Goal: Task Accomplishment & Management: Manage account settings

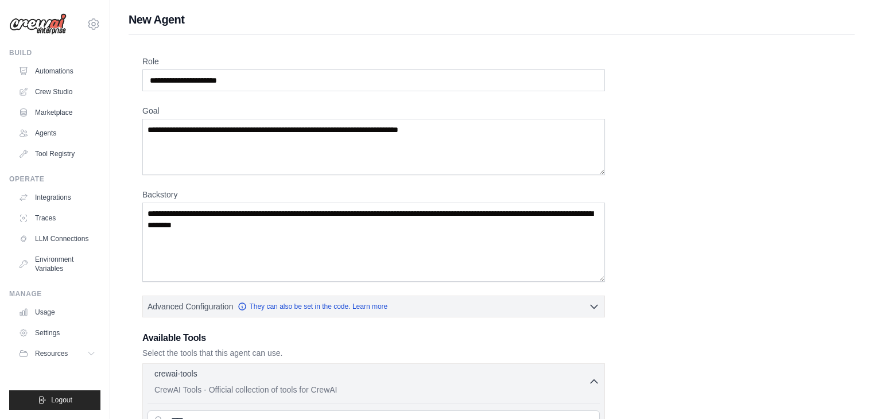
scroll to position [195, 0]
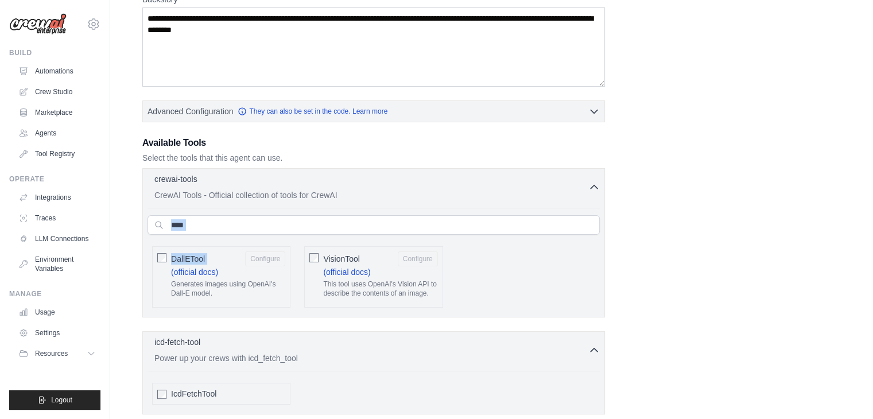
drag, startPoint x: 225, startPoint y: 233, endPoint x: 181, endPoint y: 231, distance: 43.7
click at [181, 231] on div "**** AIMindTool (official docs) A wrapper around" at bounding box center [374, 260] width 452 height 105
drag, startPoint x: 218, startPoint y: 225, endPoint x: 158, endPoint y: 228, distance: 59.2
click at [158, 228] on input "****" at bounding box center [374, 225] width 452 height 20
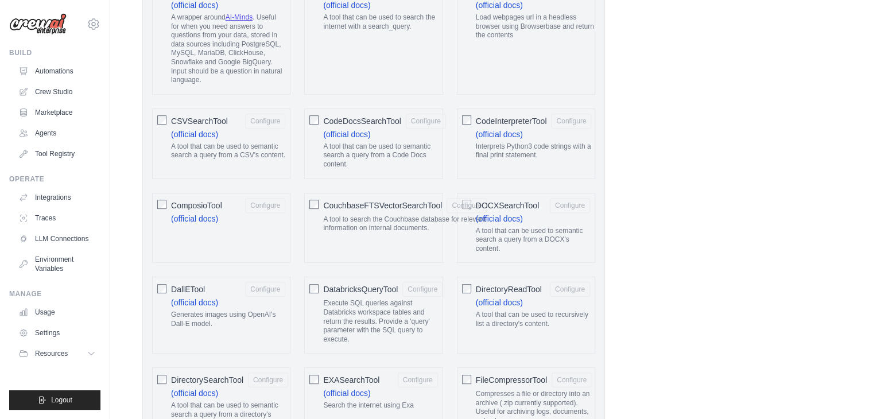
scroll to position [482, 0]
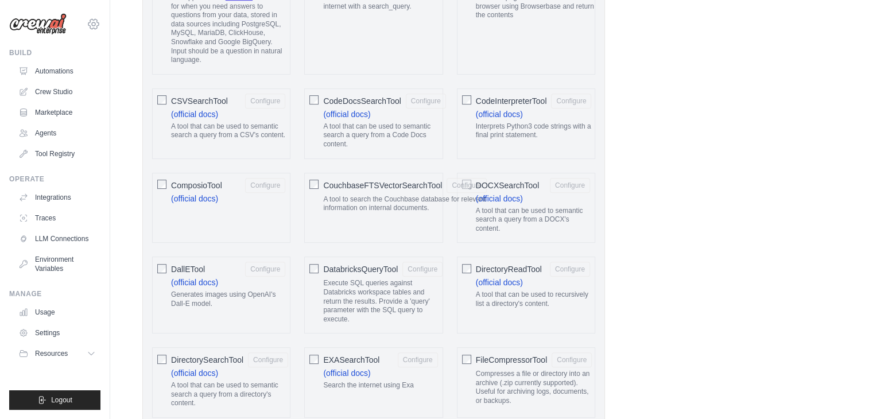
click at [92, 26] on icon at bounding box center [94, 24] width 14 height 14
click at [87, 80] on link "Settings" at bounding box center [93, 77] width 101 height 21
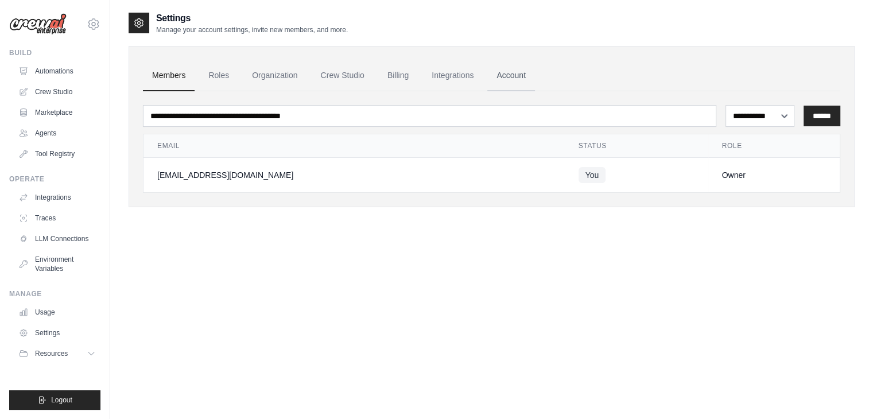
click at [500, 72] on link "Account" at bounding box center [511, 75] width 48 height 31
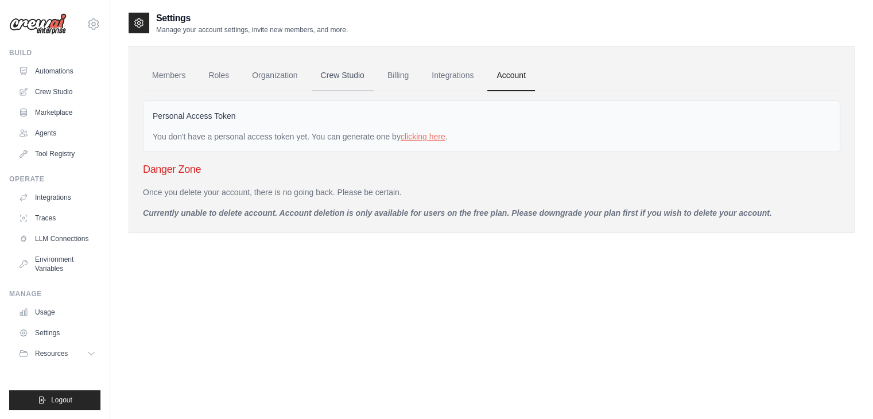
click at [353, 79] on link "Crew Studio" at bounding box center [343, 75] width 62 height 31
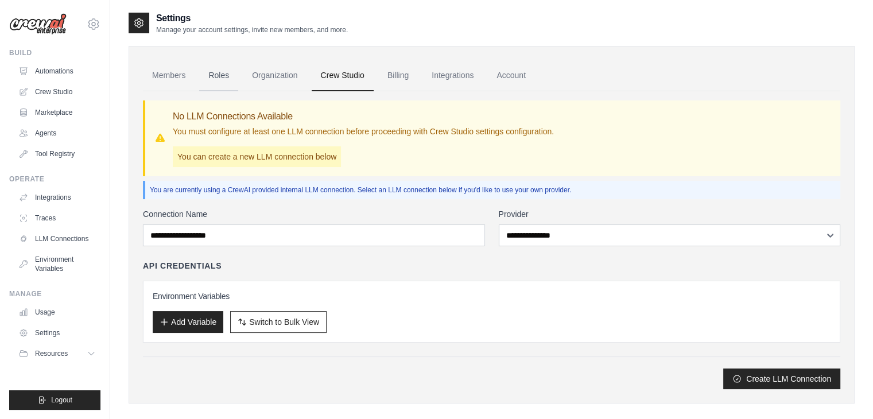
click at [230, 76] on link "Roles" at bounding box center [218, 75] width 39 height 31
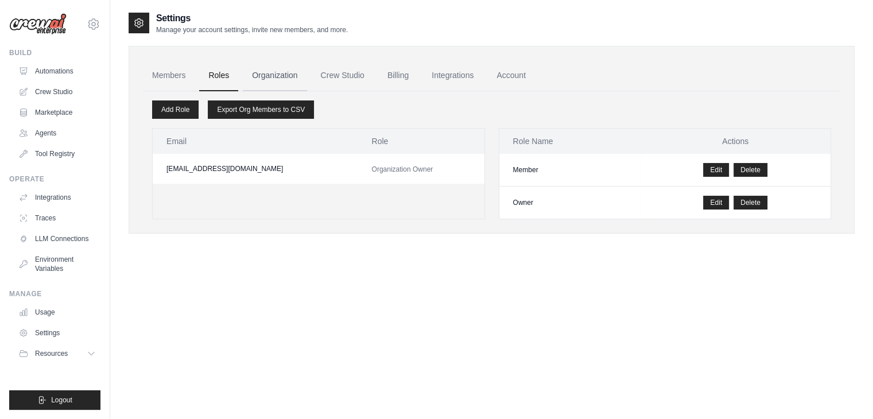
click at [250, 73] on link "Organization" at bounding box center [275, 75] width 64 height 31
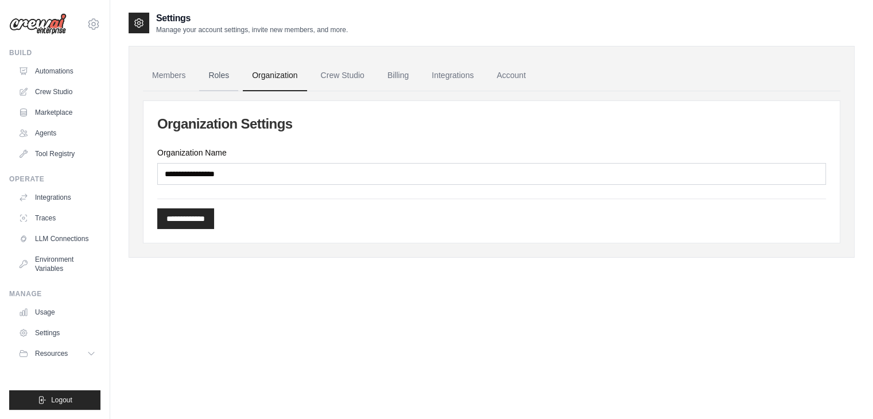
click at [215, 71] on link "Roles" at bounding box center [218, 75] width 39 height 31
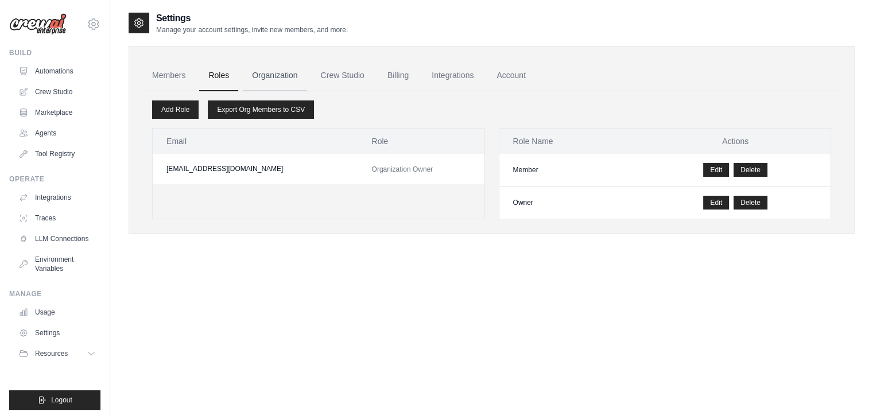
click at [250, 78] on link "Organization" at bounding box center [275, 75] width 64 height 31
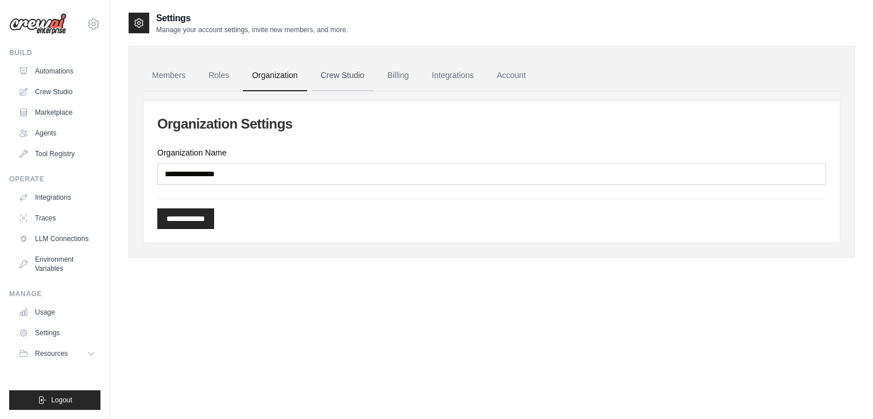
click at [326, 69] on link "Crew Studio" at bounding box center [343, 75] width 62 height 31
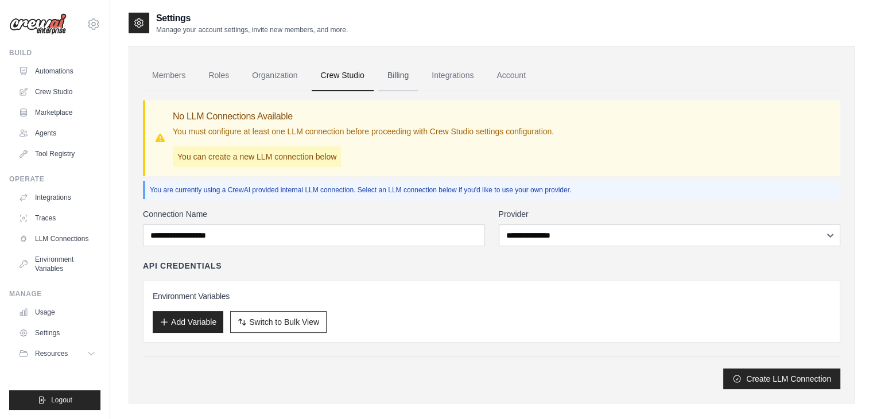
click at [394, 78] on link "Billing" at bounding box center [398, 75] width 40 height 31
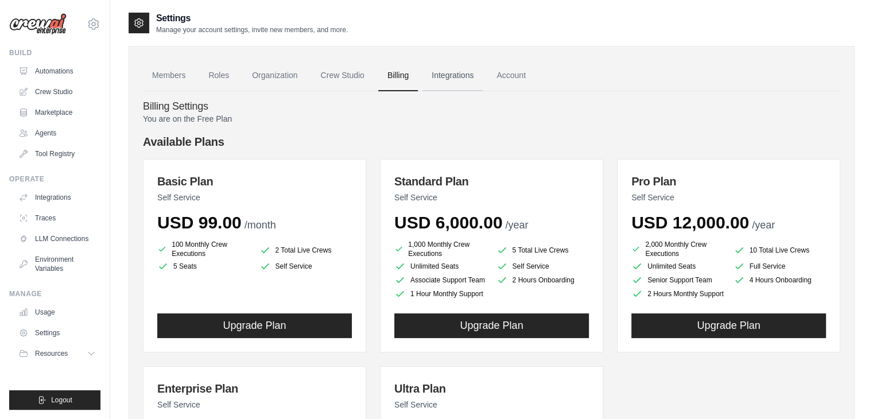
click at [463, 84] on link "Integrations" at bounding box center [453, 75] width 60 height 31
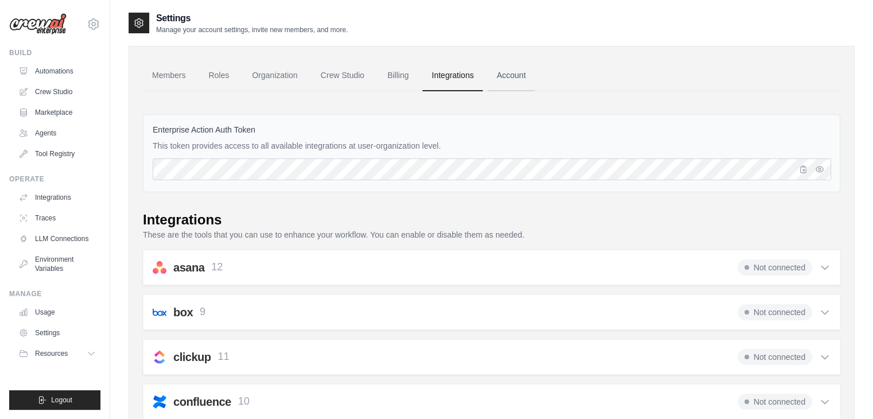
click at [505, 75] on link "Account" at bounding box center [511, 75] width 48 height 31
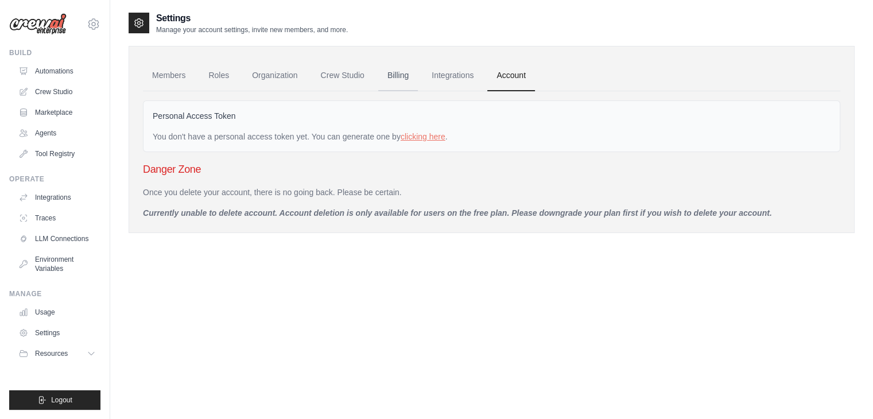
click at [406, 78] on link "Billing" at bounding box center [398, 75] width 40 height 31
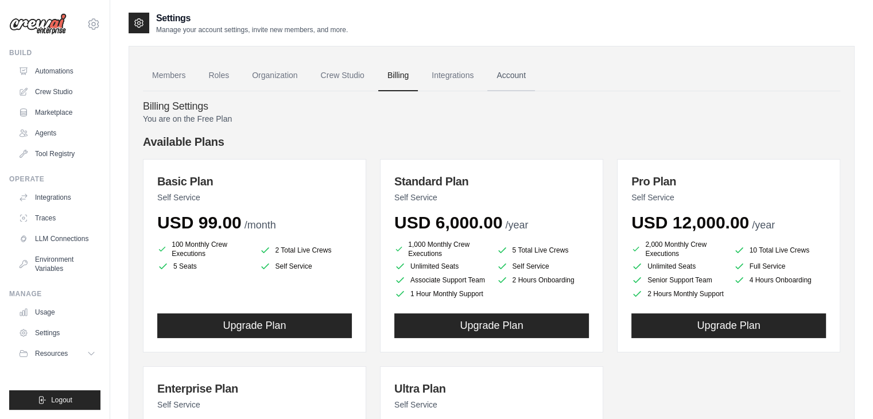
click at [517, 76] on link "Account" at bounding box center [511, 75] width 48 height 31
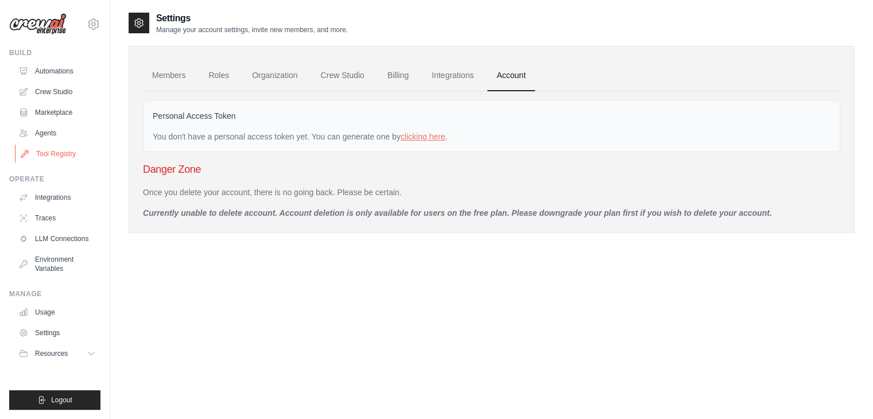
click at [83, 151] on link "Tool Registry" at bounding box center [58, 154] width 87 height 18
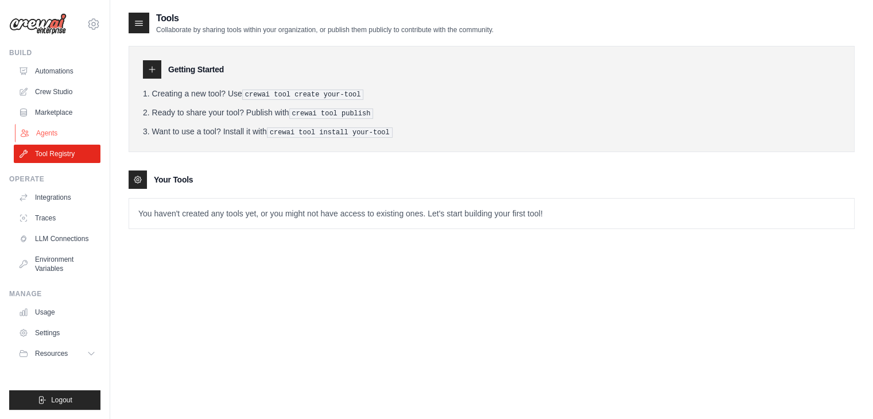
click at [76, 131] on link "Agents" at bounding box center [58, 133] width 87 height 18
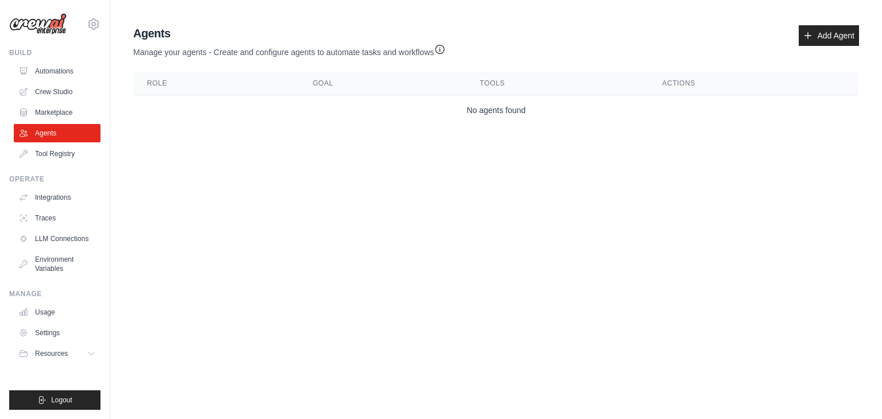
click at [92, 32] on div "[EMAIL_ADDRESS][DOMAIN_NAME] Settings" at bounding box center [54, 18] width 91 height 37
click at [97, 25] on icon at bounding box center [94, 24] width 14 height 14
click at [78, 79] on link "Settings" at bounding box center [93, 77] width 101 height 21
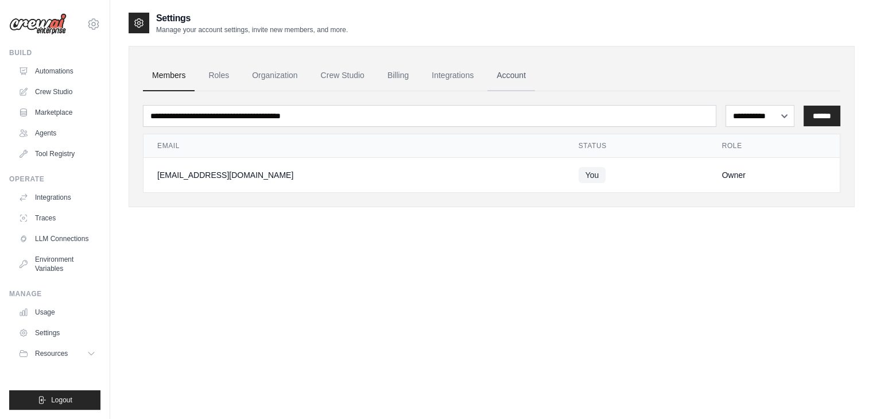
click at [514, 73] on link "Account" at bounding box center [511, 75] width 48 height 31
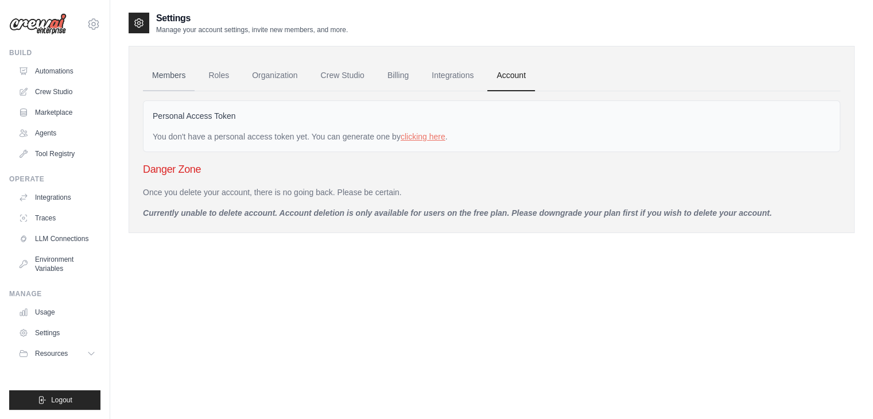
click at [172, 80] on link "Members" at bounding box center [169, 75] width 52 height 31
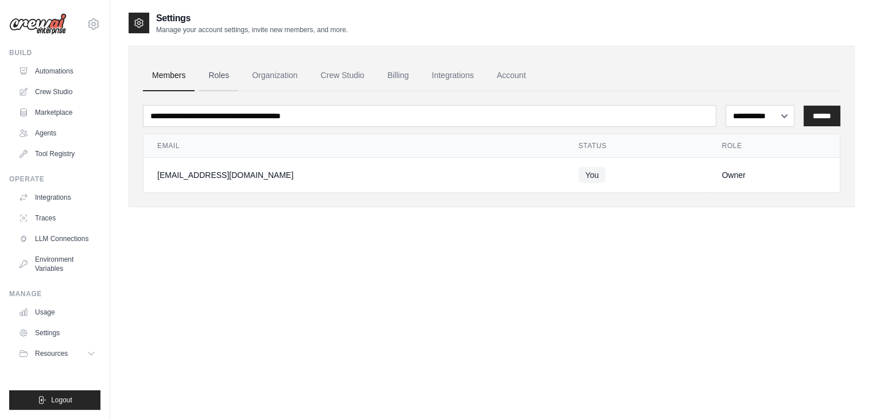
click at [213, 80] on link "Roles" at bounding box center [218, 75] width 39 height 31
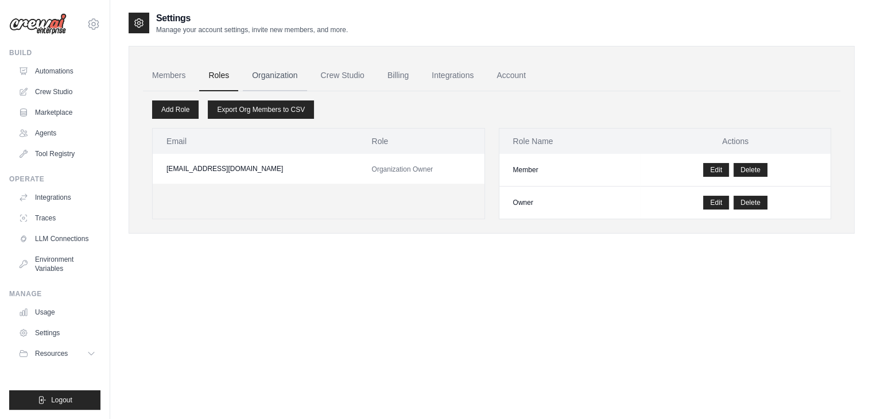
click at [283, 86] on link "Organization" at bounding box center [275, 75] width 64 height 31
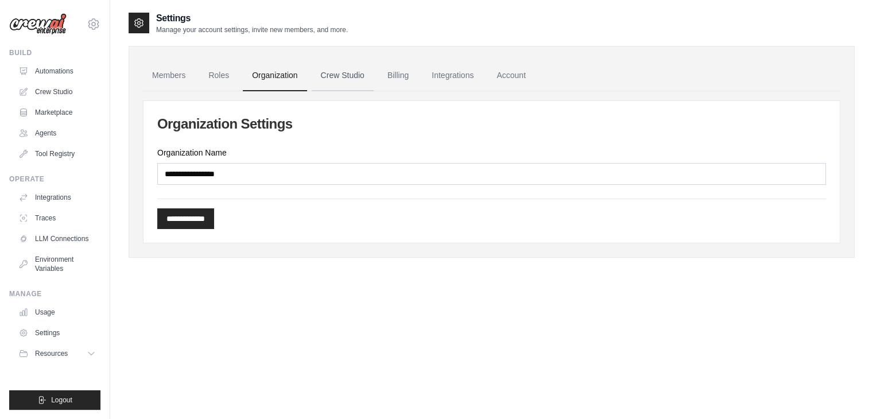
click at [340, 81] on link "Crew Studio" at bounding box center [343, 75] width 62 height 31
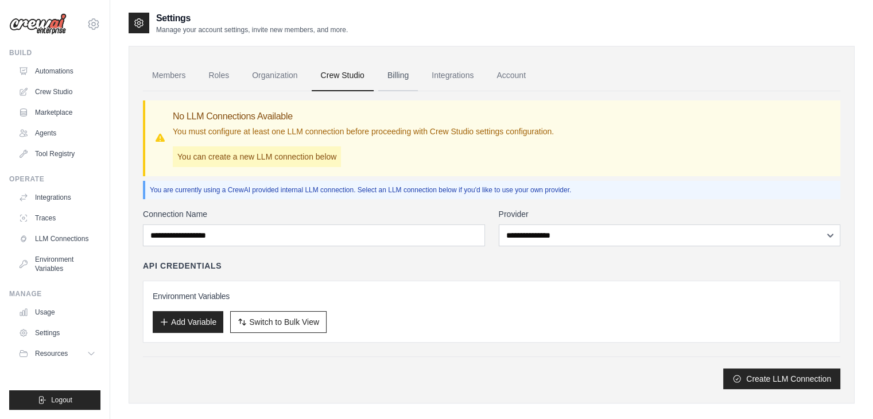
click at [407, 82] on link "Billing" at bounding box center [398, 75] width 40 height 31
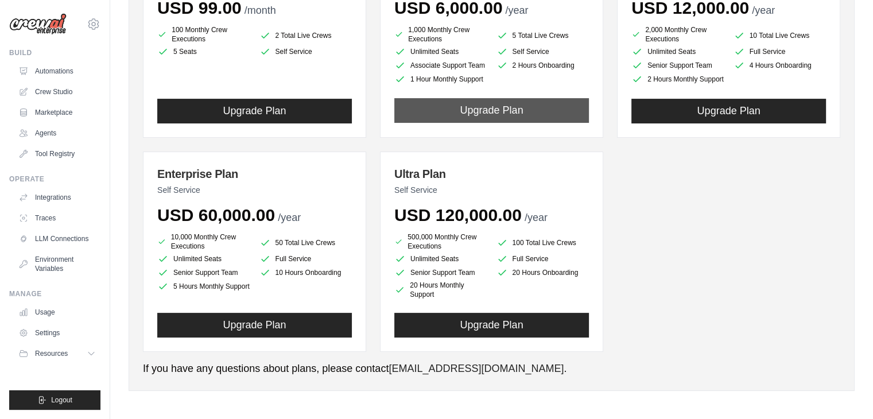
scroll to position [215, 0]
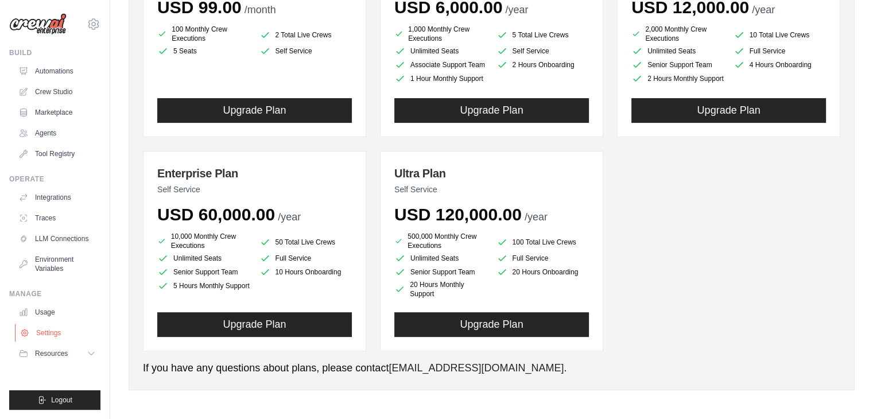
click at [63, 334] on link "Settings" at bounding box center [58, 333] width 87 height 18
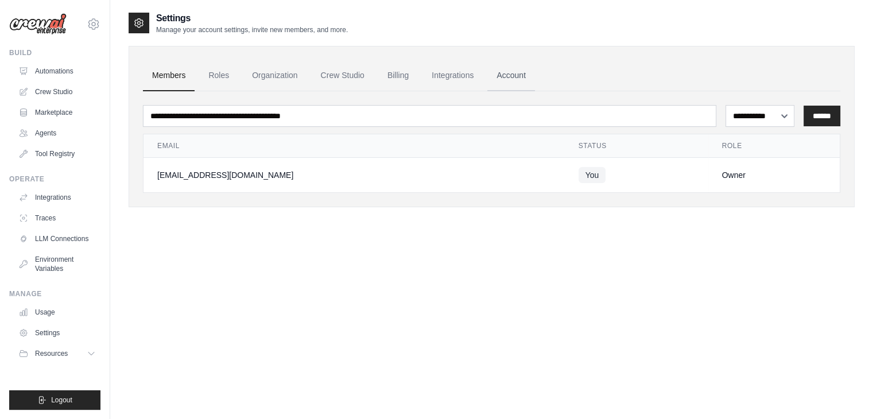
click at [519, 68] on link "Account" at bounding box center [511, 75] width 48 height 31
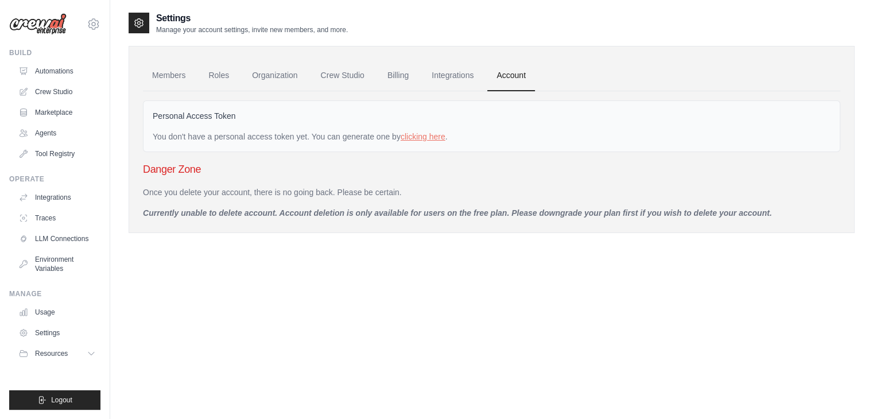
drag, startPoint x: 638, startPoint y: 222, endPoint x: 682, endPoint y: 212, distance: 44.3
click at [642, 222] on div "Members Roles Organization Crew Studio Billing Integrations Account Personal Ac…" at bounding box center [492, 139] width 726 height 187
drag, startPoint x: 686, startPoint y: 211, endPoint x: 696, endPoint y: 212, distance: 10.4
click at [688, 211] on p "Currently unable to delete account. Account deletion is only available for user…" at bounding box center [492, 212] width 698 height 11
drag, startPoint x: 710, startPoint y: 212, endPoint x: 729, endPoint y: 212, distance: 18.9
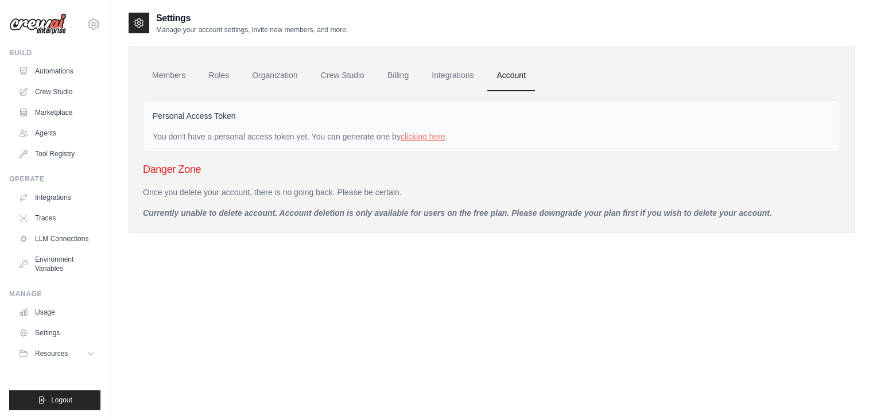
click at [712, 212] on p "Currently unable to delete account. Account deletion is only available for user…" at bounding box center [492, 212] width 698 height 11
drag, startPoint x: 732, startPoint y: 212, endPoint x: 425, endPoint y: 190, distance: 306.8
click at [714, 212] on p "Currently unable to delete account. Account deletion is only available for user…" at bounding box center [492, 212] width 698 height 11
click at [385, 184] on div "Danger Zone Once you delete your account, there is no going back. Please be cer…" at bounding box center [492, 189] width 698 height 57
click at [383, 184] on div "Danger Zone Once you delete your account, there is no going back. Please be cer…" at bounding box center [492, 189] width 698 height 57
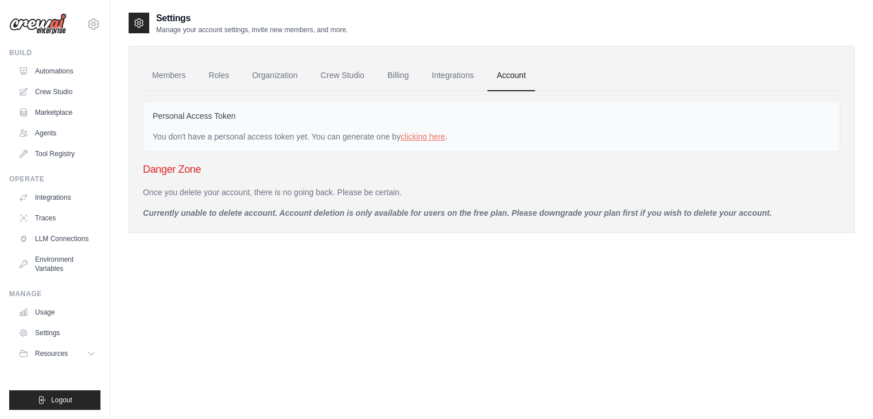
drag, startPoint x: 372, startPoint y: 198, endPoint x: 367, endPoint y: 202, distance: 6.1
click at [368, 202] on div "Once you delete your account, there is no going back. Please be certain. Curren…" at bounding box center [492, 203] width 698 height 32
drag, startPoint x: 354, startPoint y: 208, endPoint x: 346, endPoint y: 208, distance: 7.5
click at [353, 208] on p "Currently unable to delete account. Account deletion is only available for user…" at bounding box center [492, 212] width 698 height 11
drag, startPoint x: 329, startPoint y: 210, endPoint x: 295, endPoint y: 208, distance: 34.5
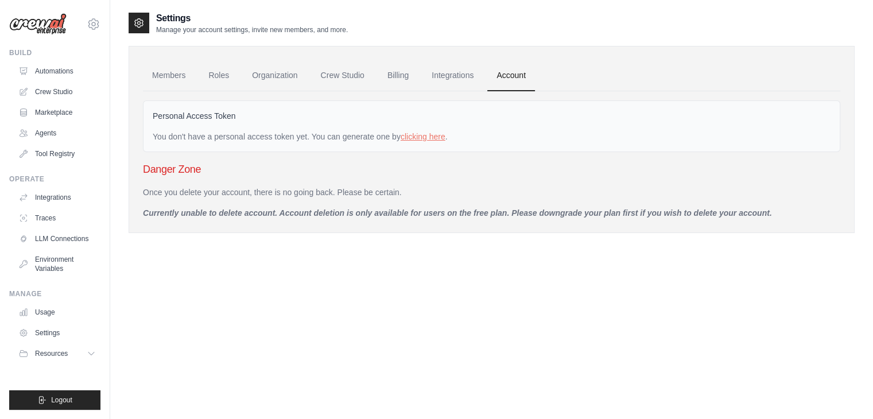
click at [318, 210] on p "Currently unable to delete account. Account deletion is only available for user…" at bounding box center [492, 212] width 698 height 11
click at [277, 205] on div "Once you delete your account, there is no going back. Please be certain. Curren…" at bounding box center [492, 203] width 698 height 32
click at [274, 196] on div "Once you delete your account, there is no going back. Please be certain. Curren…" at bounding box center [492, 203] width 698 height 32
click at [282, 192] on p "Once you delete your account, there is no going back. Please be certain." at bounding box center [492, 192] width 698 height 11
click at [222, 173] on h3 "Danger Zone" at bounding box center [492, 169] width 698 height 16
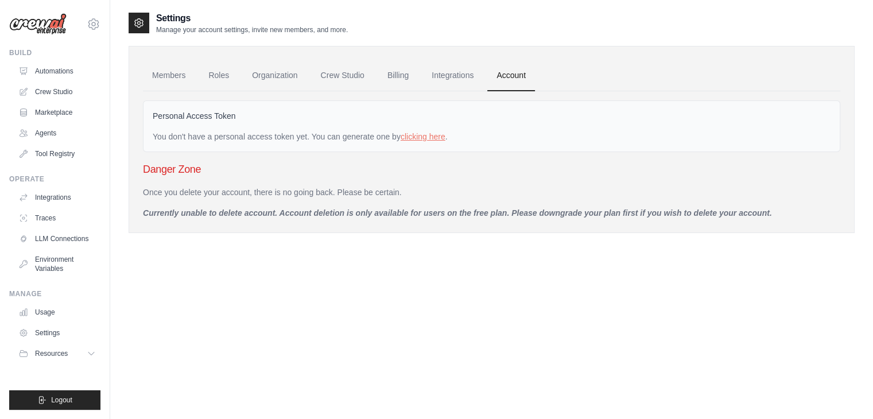
drag, startPoint x: 211, startPoint y: 172, endPoint x: 181, endPoint y: 168, distance: 29.6
click at [201, 172] on h3 "Danger Zone" at bounding box center [492, 169] width 698 height 16
click at [181, 168] on h3 "Danger Zone" at bounding box center [492, 169] width 698 height 16
click at [122, 25] on div "Settings Manage your account settings, invite new members, and more. Members Ro…" at bounding box center [491, 220] width 763 height 419
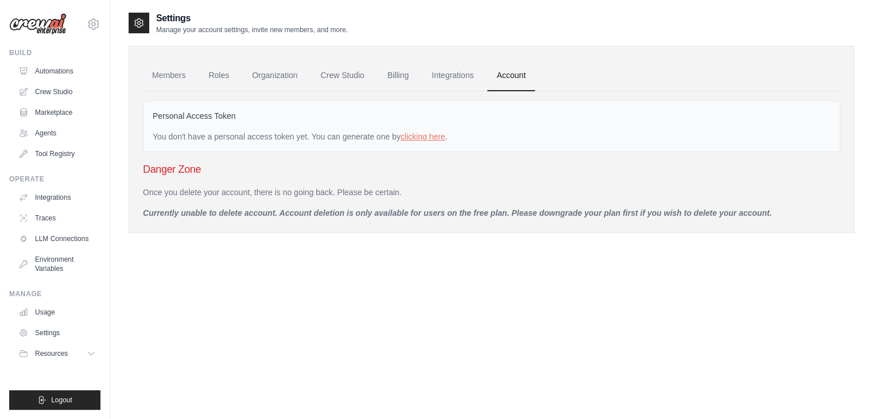
click at [134, 22] on icon at bounding box center [138, 22] width 11 height 11
click at [93, 19] on icon at bounding box center [94, 24] width 14 height 14
click at [76, 77] on link "Settings" at bounding box center [93, 77] width 101 height 21
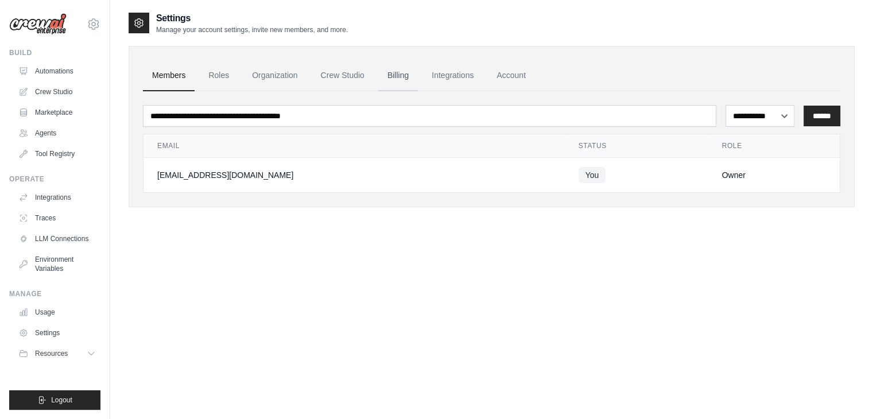
click at [381, 75] on link "Billing" at bounding box center [398, 75] width 40 height 31
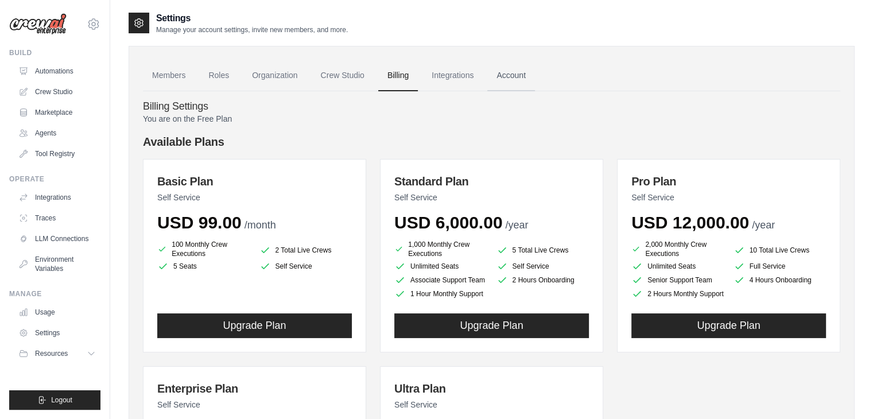
click at [521, 82] on link "Account" at bounding box center [511, 75] width 48 height 31
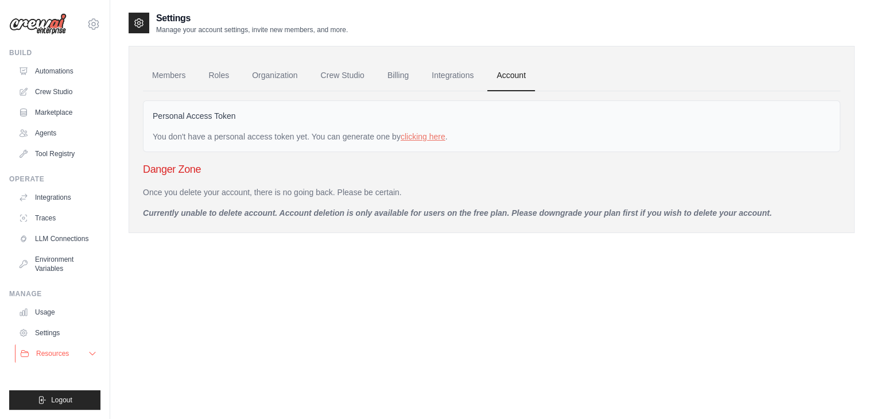
click at [87, 351] on button "Resources" at bounding box center [58, 354] width 87 height 18
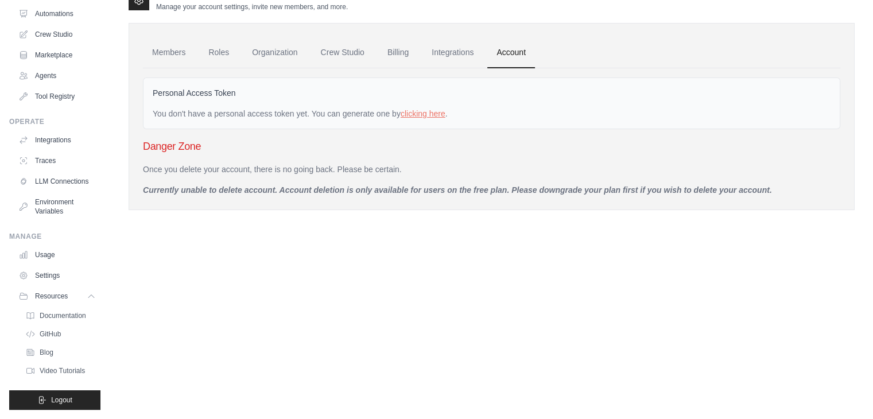
scroll to position [67, 0]
click at [39, 256] on link "Usage" at bounding box center [58, 255] width 87 height 18
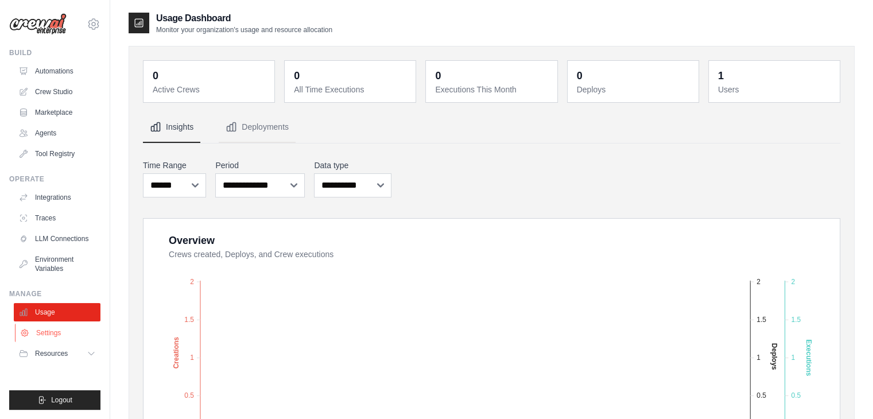
click at [28, 330] on icon at bounding box center [24, 332] width 9 height 9
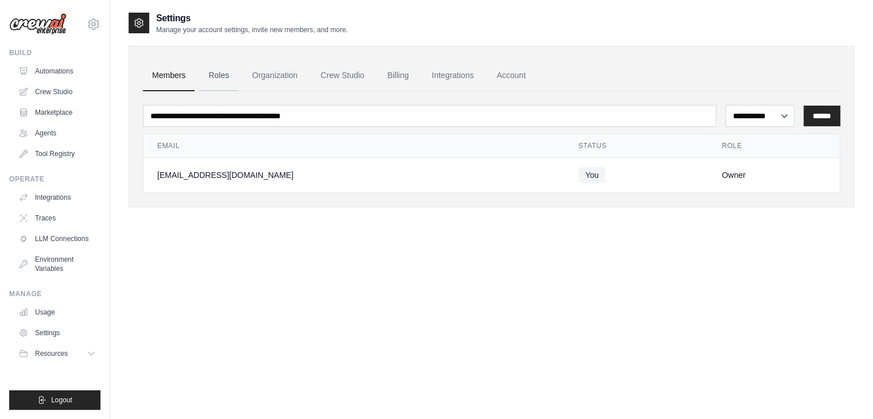
click at [233, 79] on link "Roles" at bounding box center [218, 75] width 39 height 31
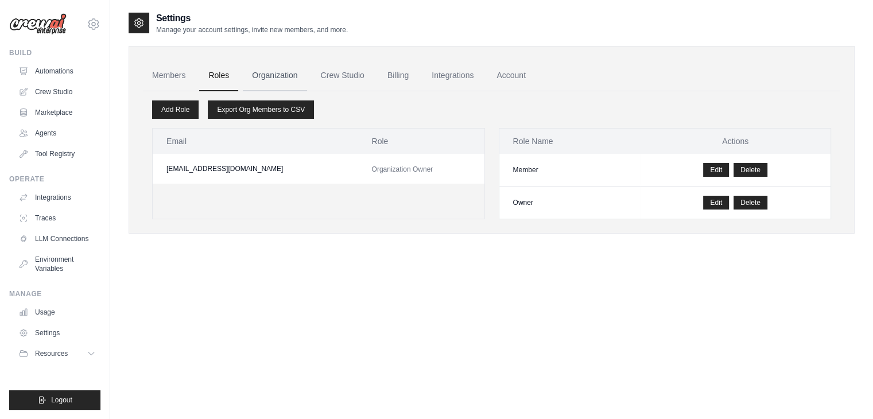
click at [304, 79] on link "Organization" at bounding box center [275, 75] width 64 height 31
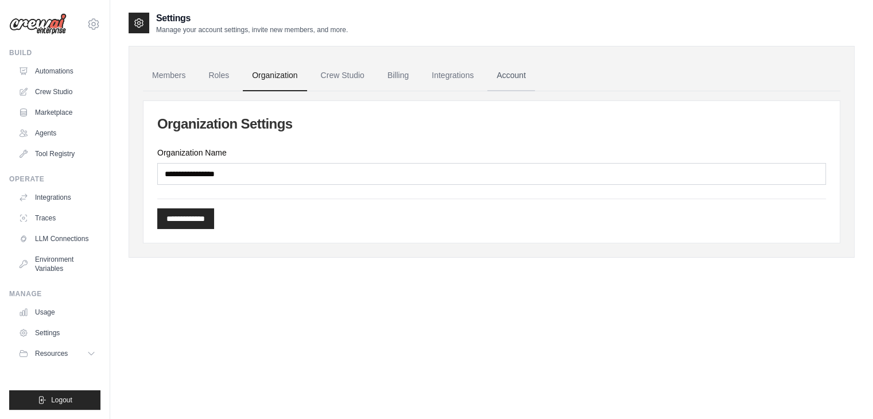
click at [495, 78] on link "Account" at bounding box center [511, 75] width 48 height 31
